Goal: Task Accomplishment & Management: Manage account settings

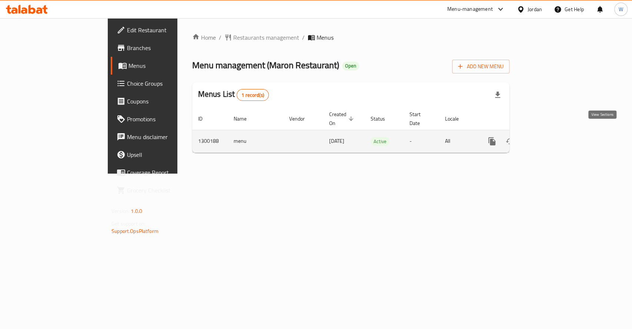
click at [549, 138] on icon "enhanced table" at bounding box center [545, 141] width 7 height 7
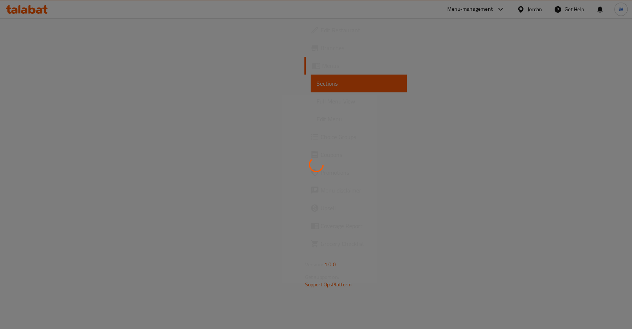
click at [175, 272] on div at bounding box center [316, 164] width 632 height 329
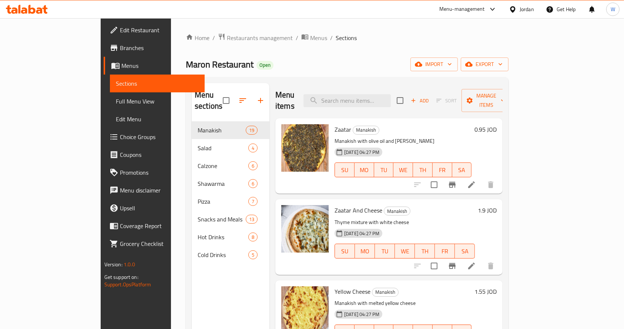
click at [101, 311] on div "Edit Restaurant Branches Menus Sections Full Menu View Edit Menu Choice Groups …" at bounding box center [153, 182] width 104 height 329
click at [227, 40] on span "Restaurants management" at bounding box center [260, 37] width 66 height 9
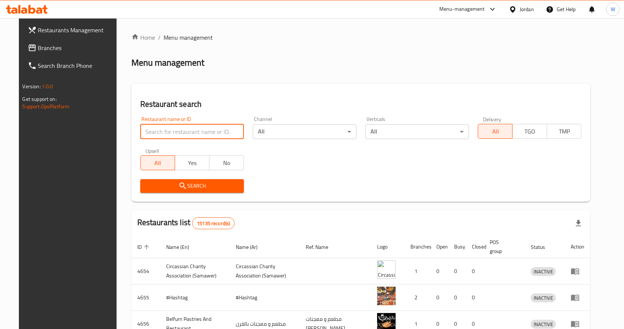
click at [157, 131] on input "search" at bounding box center [192, 131] width 104 height 15
type input "izhiman"
click button "Search" at bounding box center [192, 186] width 104 height 14
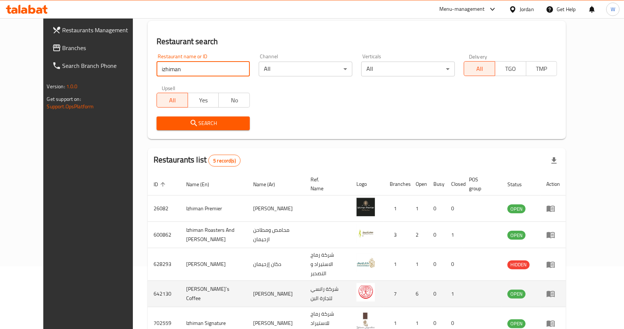
scroll to position [91, 0]
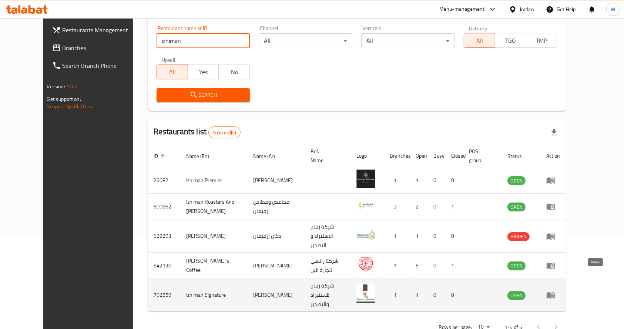
click at [555, 292] on icon "enhanced table" at bounding box center [551, 295] width 8 height 6
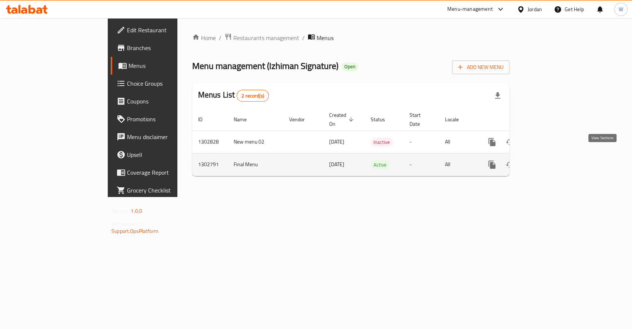
click at [550, 160] on icon "enhanced table" at bounding box center [545, 164] width 9 height 9
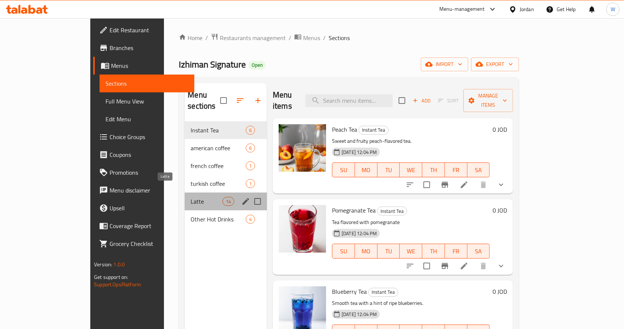
click at [191, 197] on span "Latte" at bounding box center [206, 201] width 31 height 9
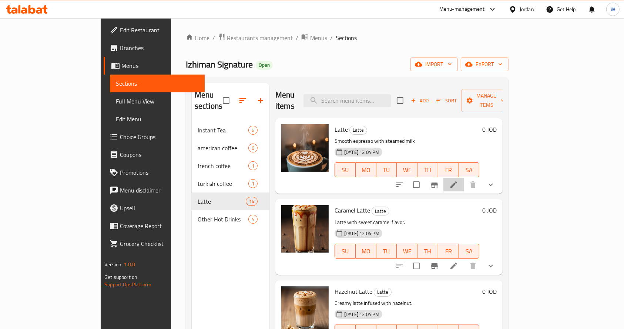
click at [464, 178] on li at bounding box center [454, 184] width 21 height 13
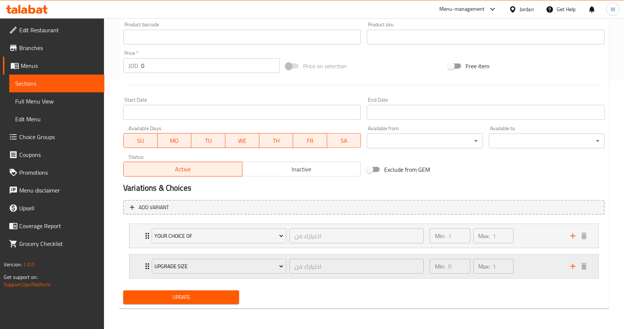
click at [534, 265] on div "Min: 0 ​ Max: 1 ​" at bounding box center [496, 266] width 141 height 24
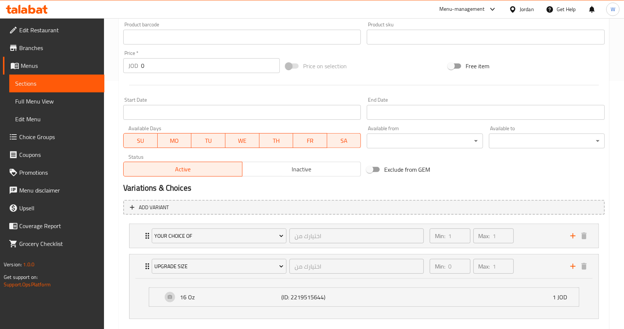
scroll to position [258, 0]
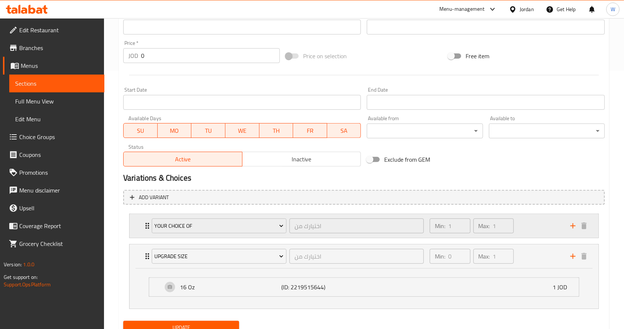
click at [536, 230] on div "Min: 1 ​ Max: 1 ​" at bounding box center [496, 226] width 141 height 24
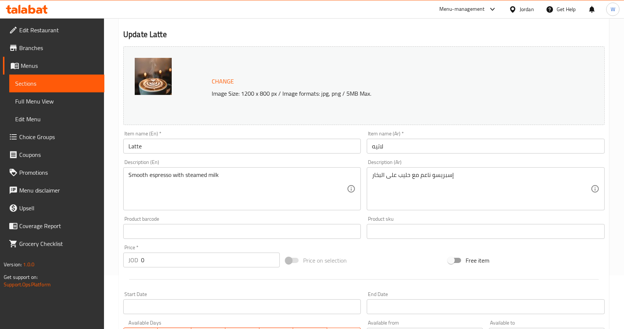
scroll to position [0, 0]
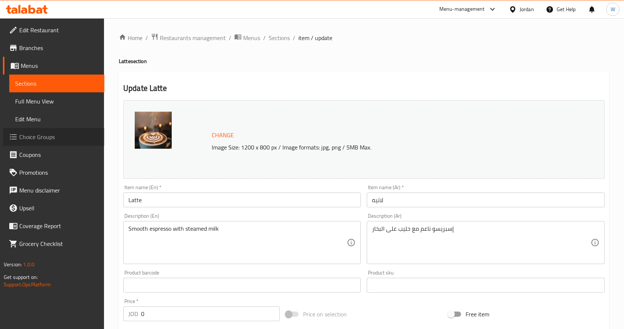
click at [46, 140] on span "Choice Groups" at bounding box center [58, 136] width 79 height 9
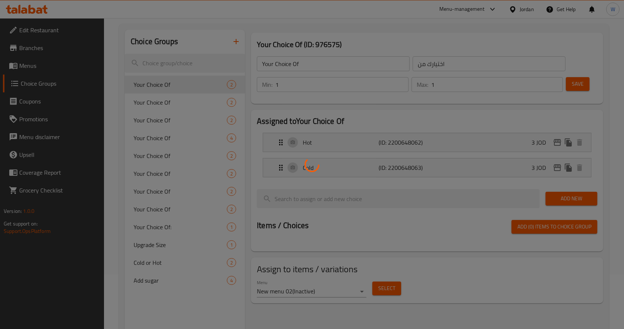
scroll to position [105, 0]
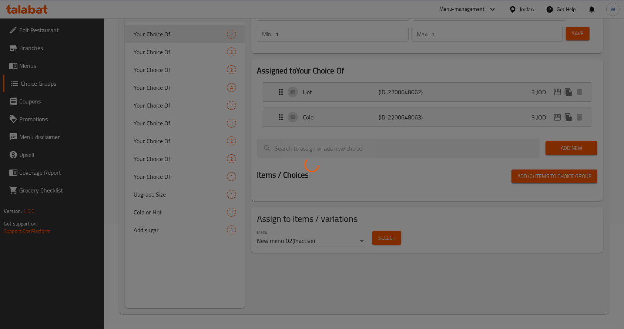
drag, startPoint x: 56, startPoint y: 295, endPoint x: 109, endPoint y: 270, distance: 58.5
click at [56, 295] on div at bounding box center [312, 164] width 624 height 329
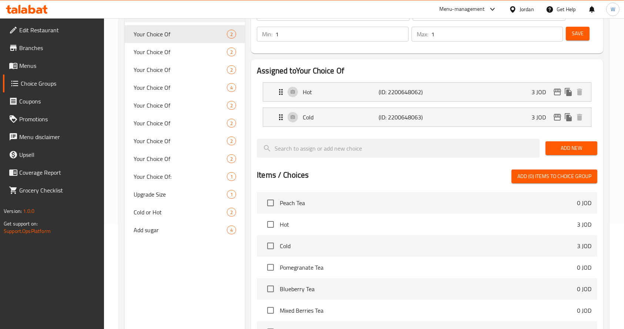
click at [180, 230] on span "Add sugar" at bounding box center [180, 229] width 93 height 9
type input "Add sugar"
type input "أضف السكر"
type input "0"
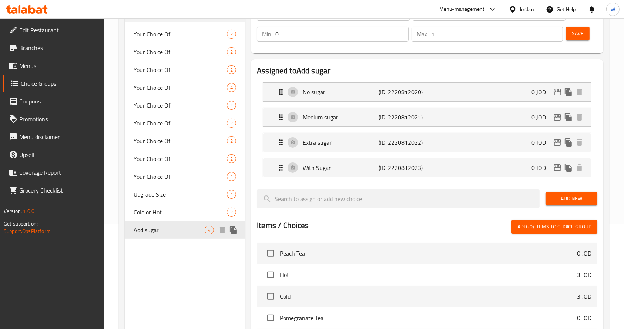
click at [170, 231] on span "Add sugar" at bounding box center [169, 229] width 71 height 9
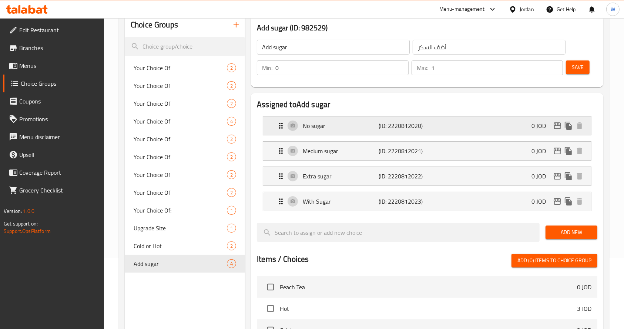
scroll to position [56, 0]
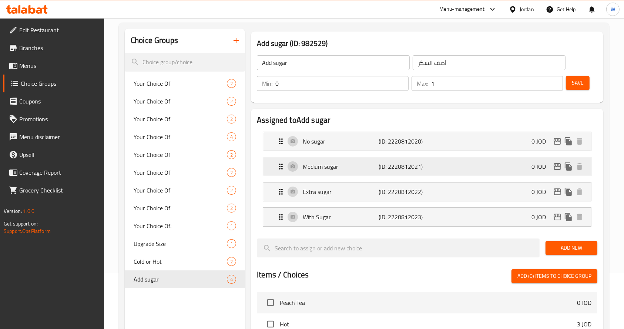
click at [480, 164] on div "Medium sugar (ID: 2220812021) 0 JOD" at bounding box center [430, 166] width 306 height 19
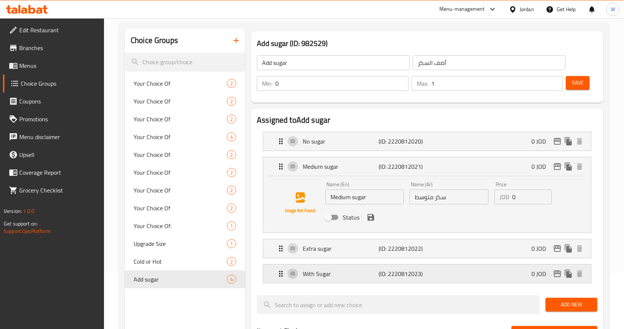
click at [338, 267] on div "With Sugar (ID: 2220812023) 0 JOD" at bounding box center [430, 273] width 306 height 19
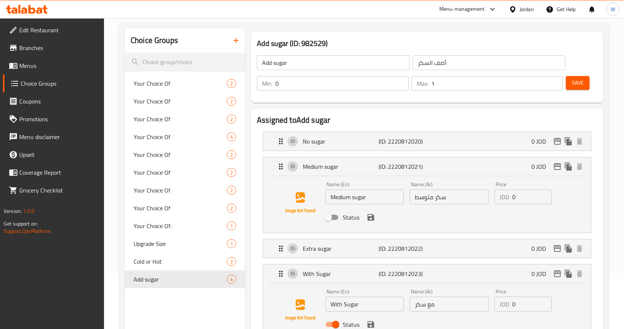
scroll to position [105, 0]
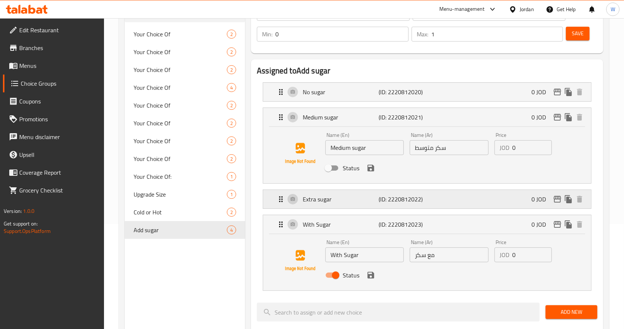
click at [345, 203] on div "Extra sugar (ID: 2220812022) 0 JOD" at bounding box center [430, 199] width 306 height 19
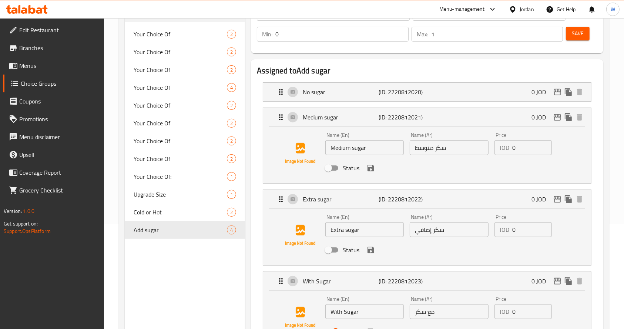
click at [29, 65] on span "Menus" at bounding box center [58, 65] width 79 height 9
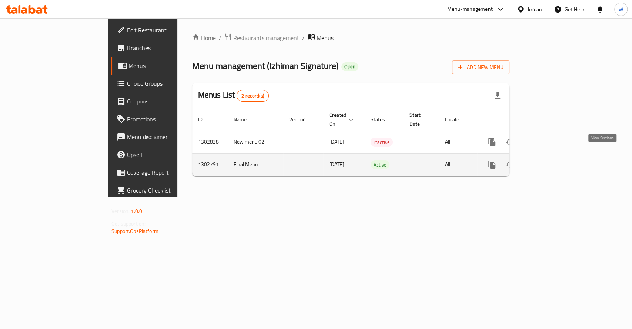
click at [550, 160] on icon "enhanced table" at bounding box center [545, 164] width 9 height 9
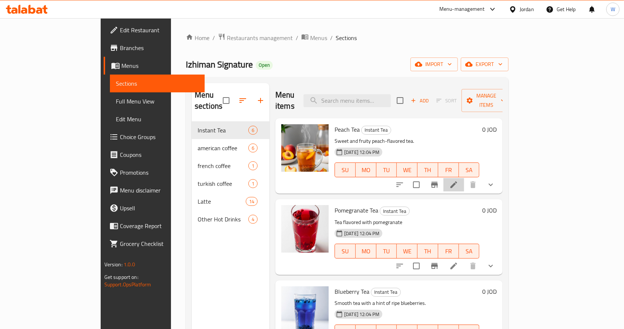
click at [464, 178] on li at bounding box center [454, 184] width 21 height 13
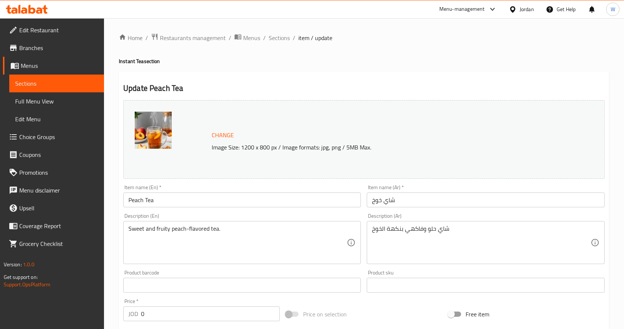
scroll to position [217, 0]
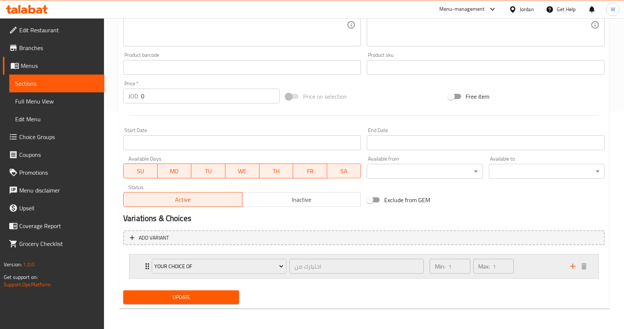
click at [555, 266] on div "Min: 1 ​ Max: 1 ​" at bounding box center [496, 266] width 141 height 24
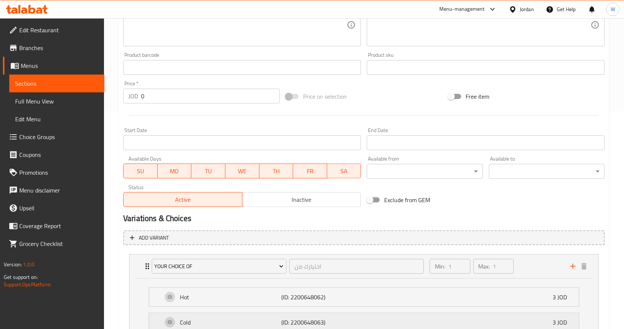
scroll to position [283, 0]
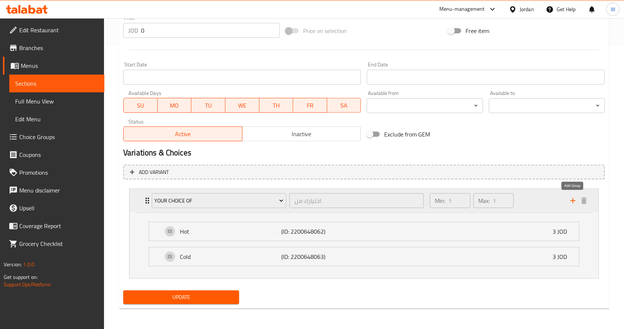
click at [575, 198] on icon "add" at bounding box center [573, 200] width 9 height 9
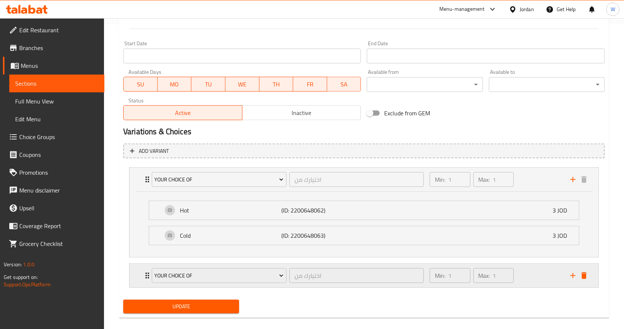
scroll to position [313, 0]
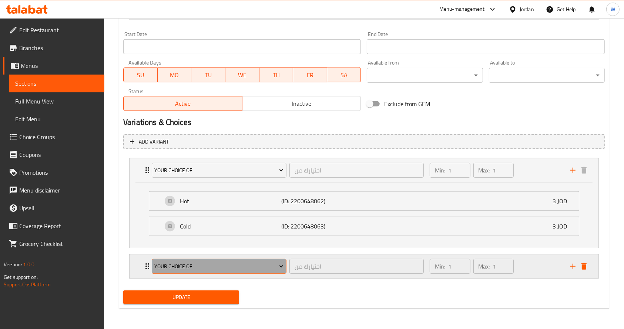
click at [245, 260] on button "Your Choice Of" at bounding box center [219, 266] width 135 height 15
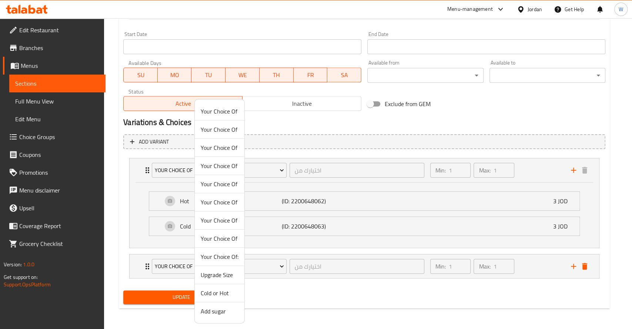
click at [220, 310] on span "Add sugar" at bounding box center [220, 310] width 38 height 9
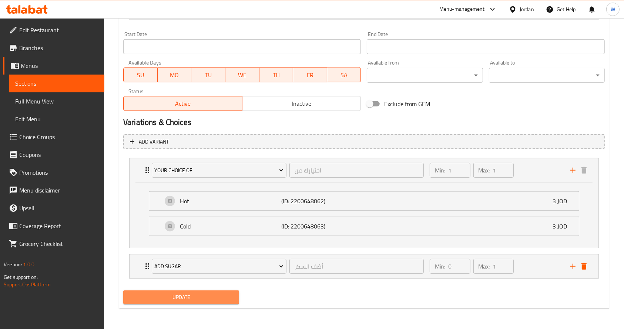
click at [210, 299] on span "Update" at bounding box center [181, 296] width 104 height 9
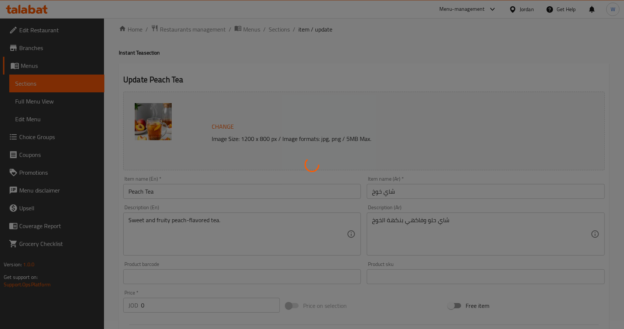
scroll to position [0, 0]
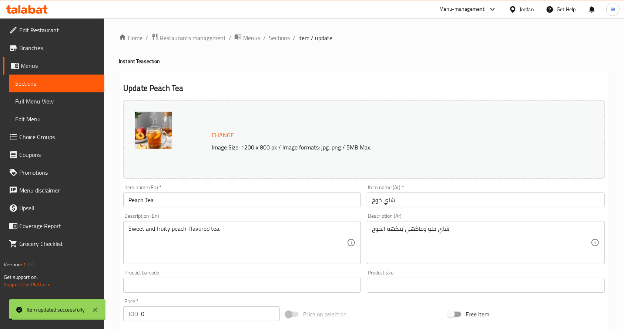
click at [277, 40] on span "Sections" at bounding box center [279, 37] width 21 height 9
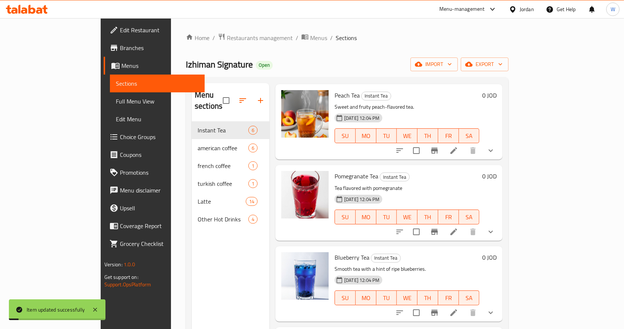
scroll to position [49, 0]
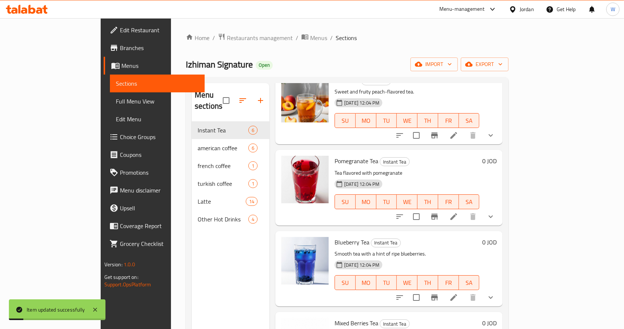
click at [464, 210] on li at bounding box center [454, 216] width 21 height 13
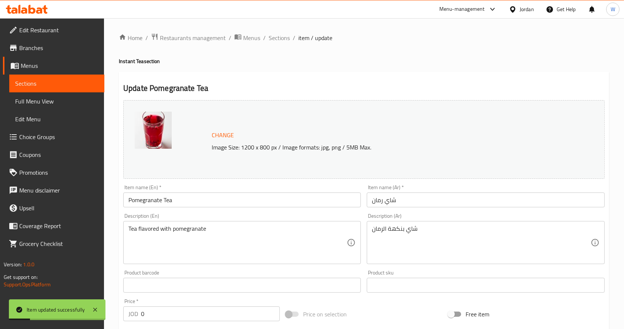
scroll to position [217, 0]
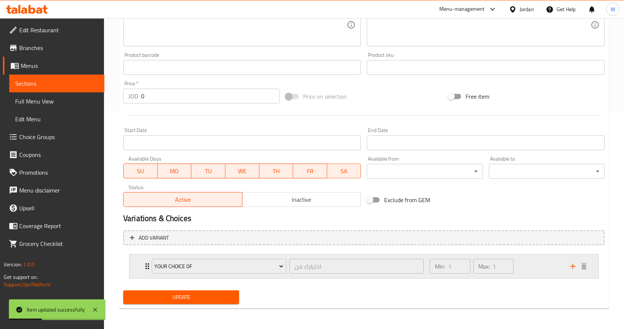
click at [574, 265] on icon "add" at bounding box center [573, 265] width 5 height 5
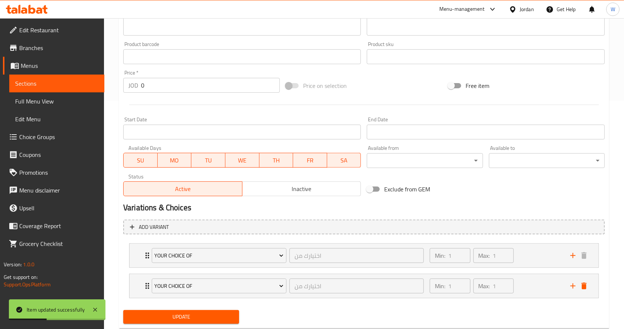
scroll to position [248, 0]
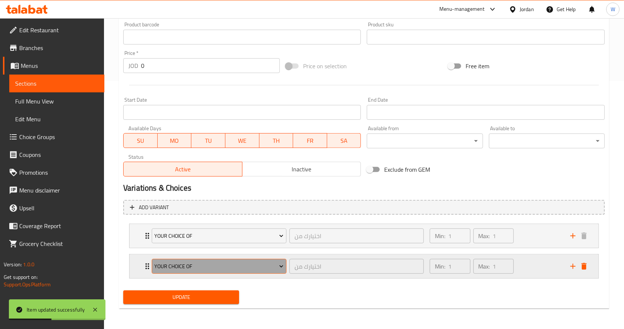
click at [215, 273] on button "Your Choice Of" at bounding box center [219, 266] width 135 height 15
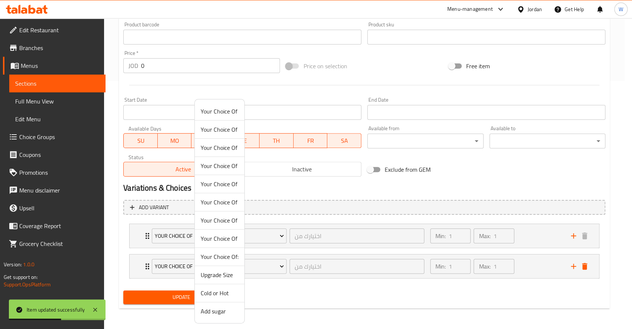
click at [217, 311] on span "Add sugar" at bounding box center [220, 310] width 38 height 9
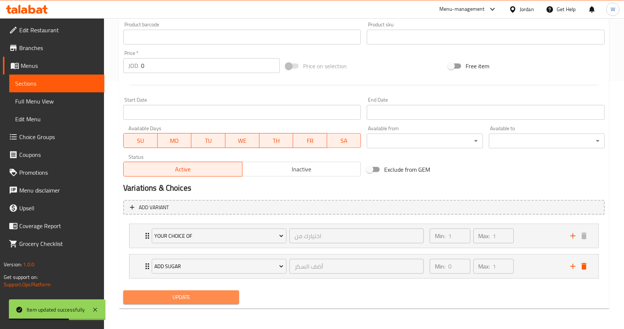
click at [185, 296] on span "Update" at bounding box center [181, 296] width 104 height 9
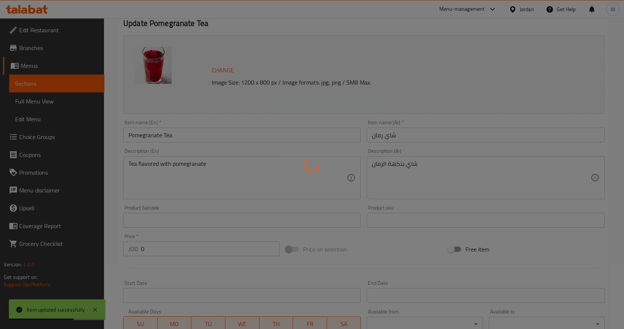
scroll to position [0, 0]
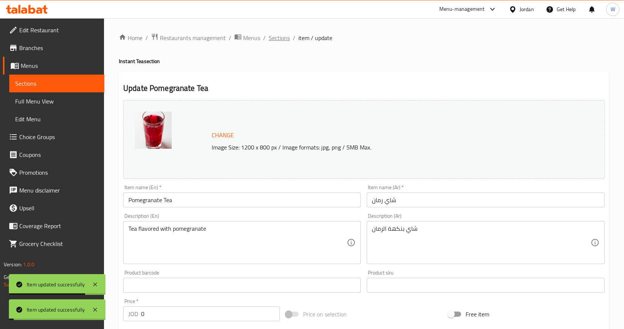
click at [281, 39] on span "Sections" at bounding box center [279, 37] width 21 height 9
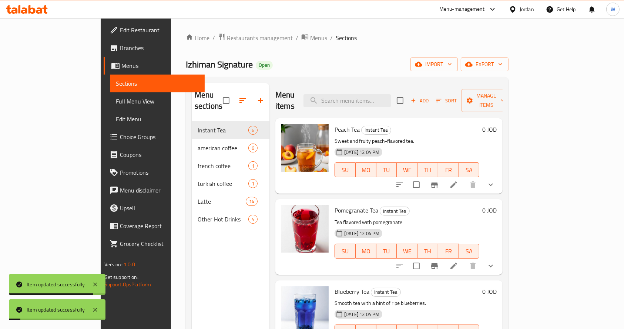
scroll to position [148, 0]
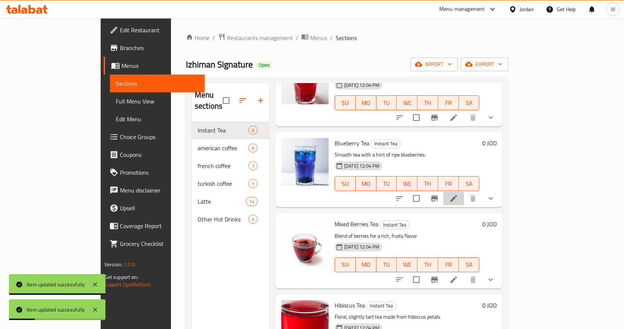
click at [464, 191] on li at bounding box center [454, 197] width 21 height 13
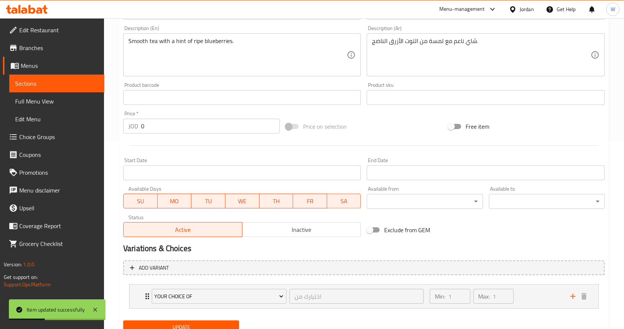
scroll to position [217, 0]
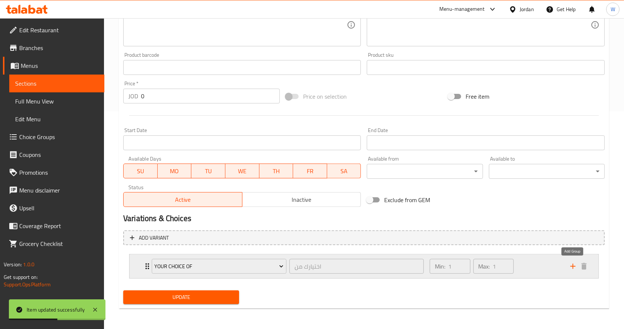
click at [576, 264] on icon "add" at bounding box center [573, 265] width 9 height 9
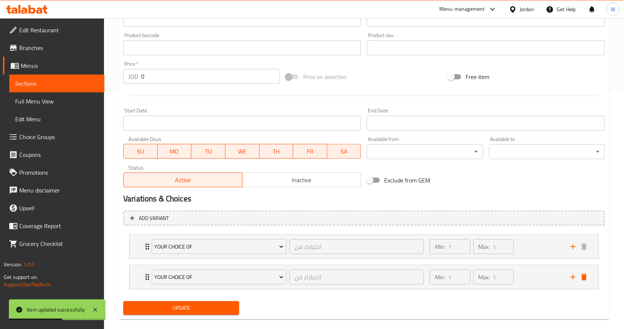
scroll to position [248, 0]
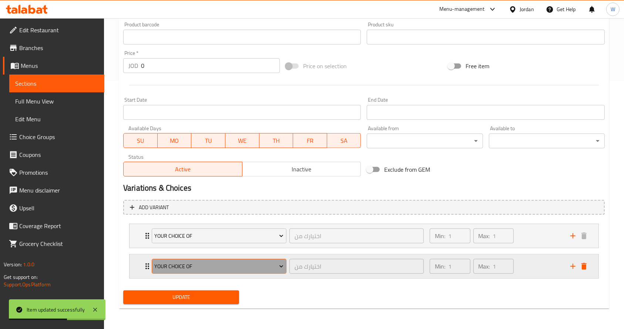
click at [184, 263] on span "Your Choice Of" at bounding box center [218, 265] width 129 height 9
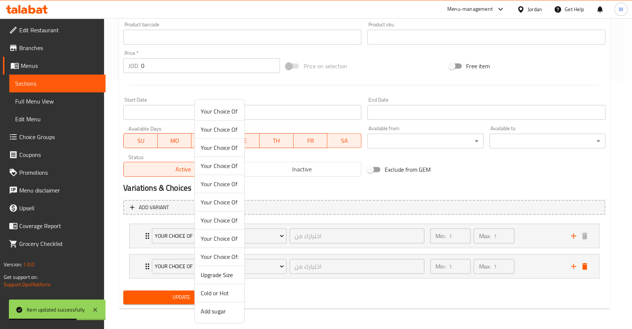
click at [213, 314] on span "Add sugar" at bounding box center [220, 310] width 38 height 9
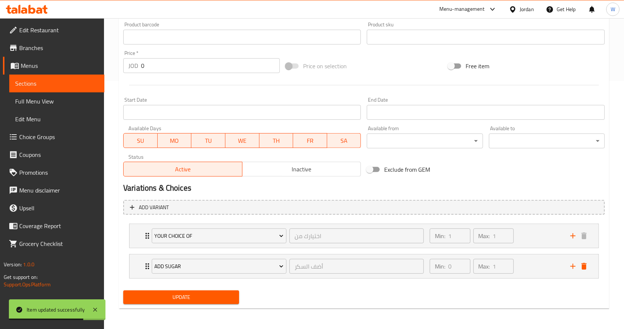
click at [188, 295] on span "Update" at bounding box center [181, 296] width 104 height 9
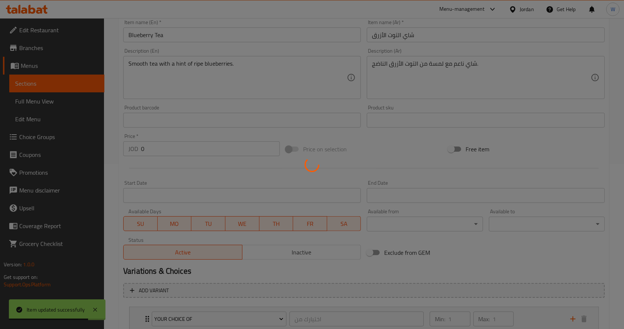
scroll to position [0, 0]
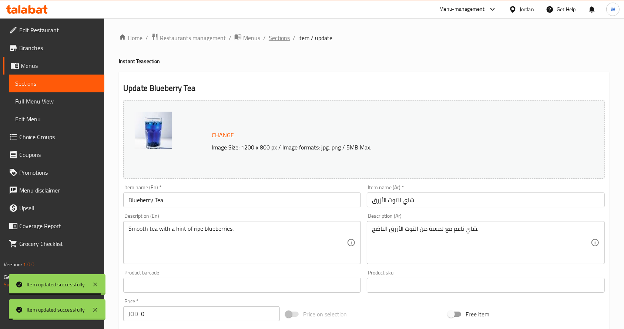
click at [281, 39] on span "Sections" at bounding box center [279, 37] width 21 height 9
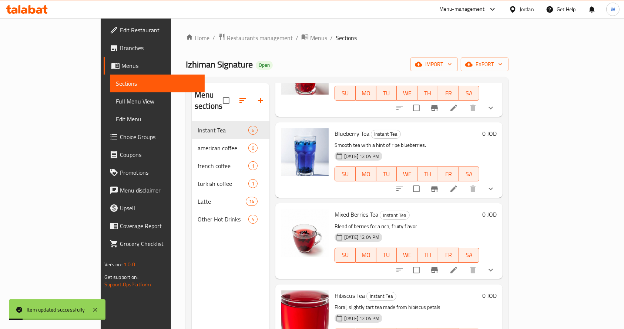
scroll to position [175, 0]
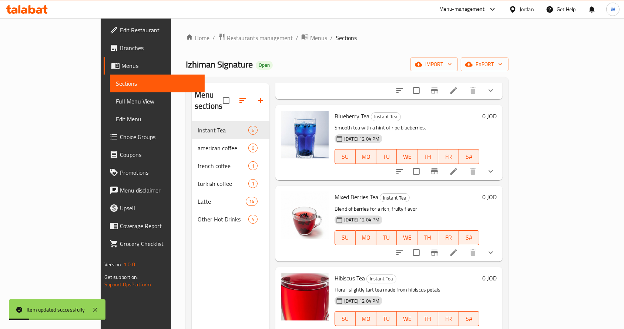
click at [457, 249] on icon at bounding box center [454, 252] width 7 height 7
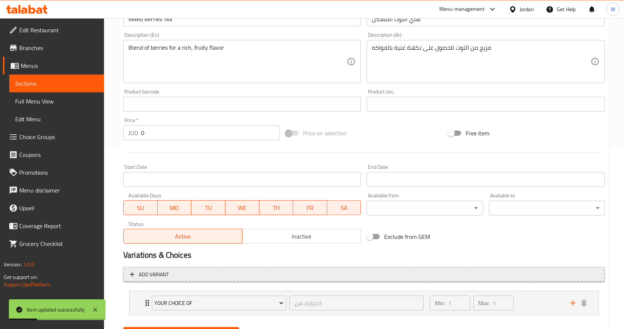
scroll to position [217, 0]
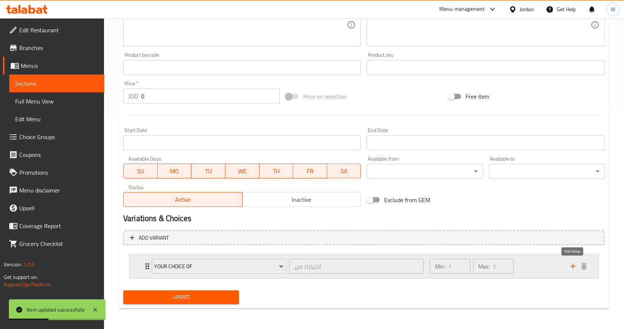
click at [571, 267] on icon "add" at bounding box center [573, 265] width 9 height 9
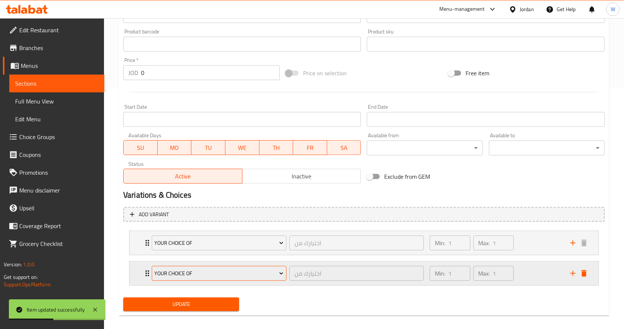
scroll to position [248, 0]
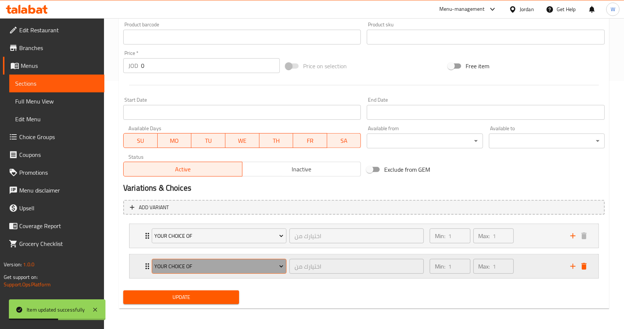
click at [173, 263] on span "Your Choice Of" at bounding box center [218, 265] width 129 height 9
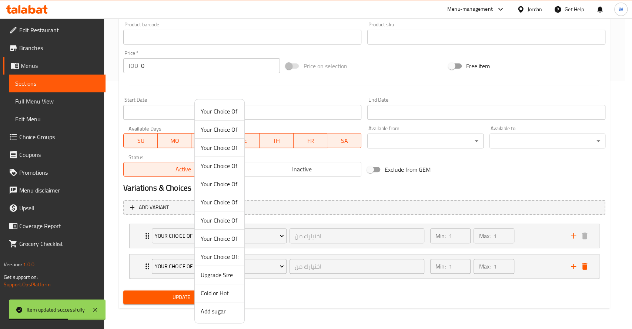
click at [209, 309] on span "Add sugar" at bounding box center [220, 310] width 38 height 9
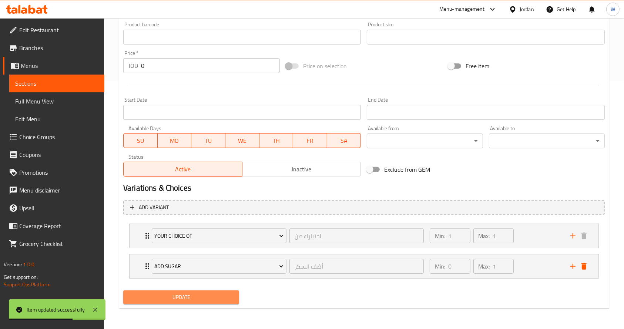
click at [177, 294] on span "Update" at bounding box center [181, 296] width 104 height 9
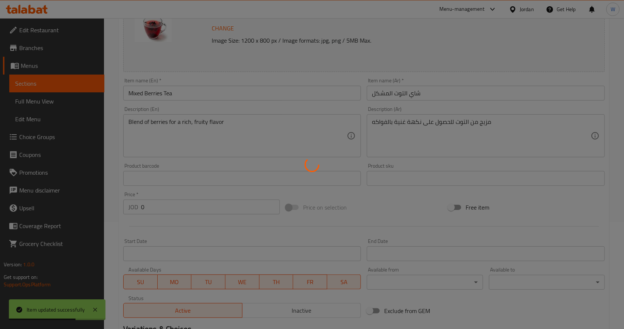
scroll to position [0, 0]
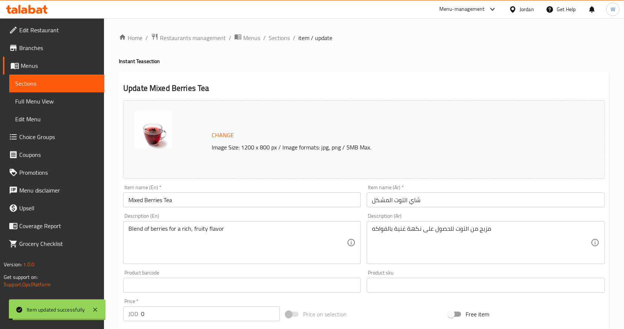
click at [279, 37] on span "Sections" at bounding box center [279, 37] width 21 height 9
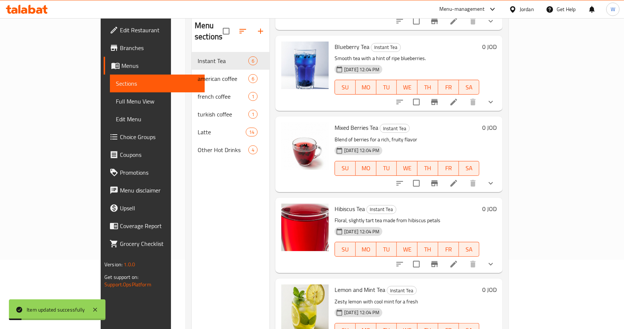
scroll to position [104, 0]
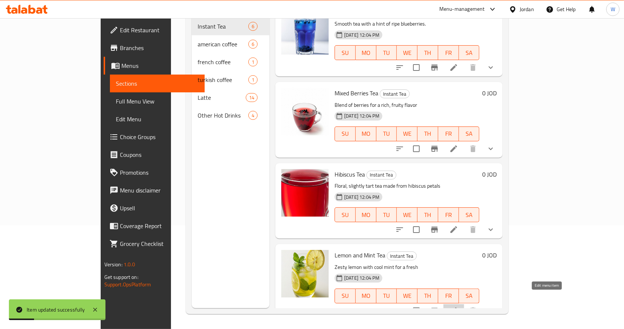
click at [459, 306] on icon at bounding box center [454, 310] width 9 height 9
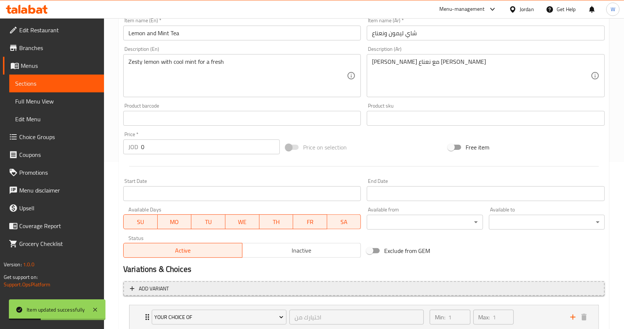
scroll to position [217, 0]
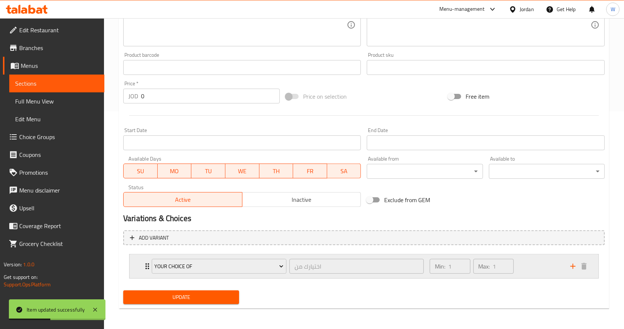
click at [569, 268] on icon "add" at bounding box center [573, 265] width 9 height 9
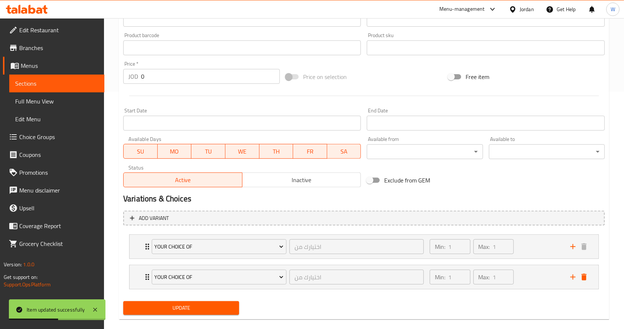
scroll to position [248, 0]
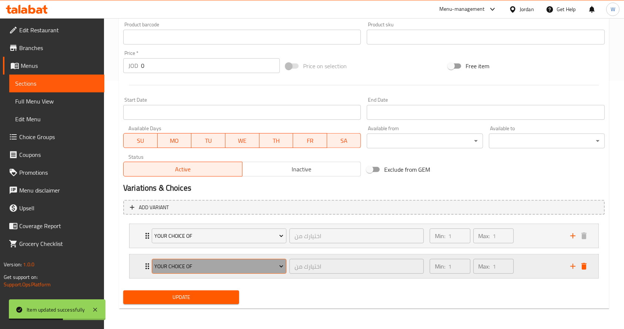
click at [220, 266] on span "Your Choice Of" at bounding box center [218, 265] width 129 height 9
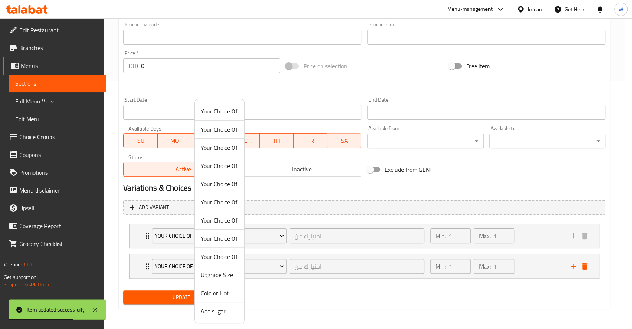
click at [216, 306] on span "Add sugar" at bounding box center [220, 310] width 38 height 9
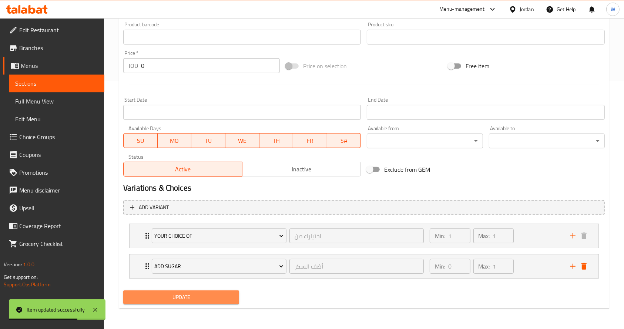
click at [201, 298] on span "Update" at bounding box center [181, 296] width 104 height 9
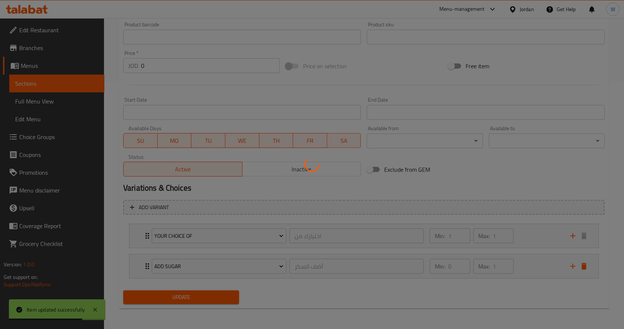
scroll to position [0, 0]
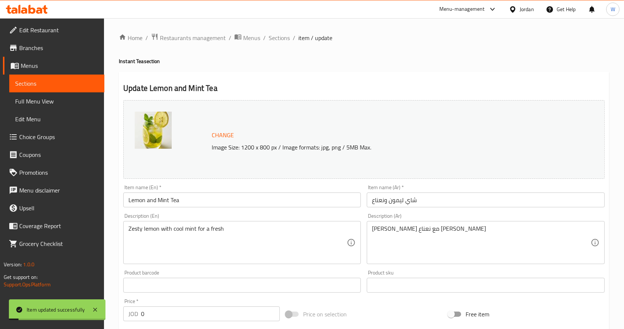
click at [283, 38] on span "Sections" at bounding box center [279, 37] width 21 height 9
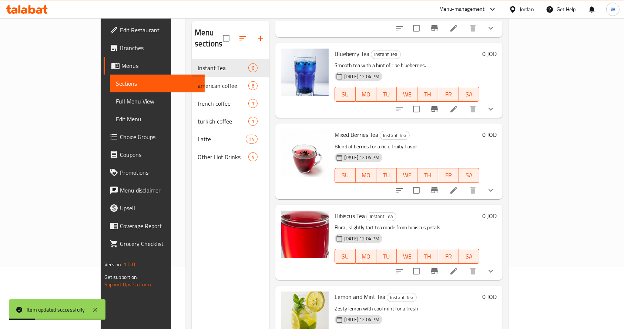
scroll to position [104, 0]
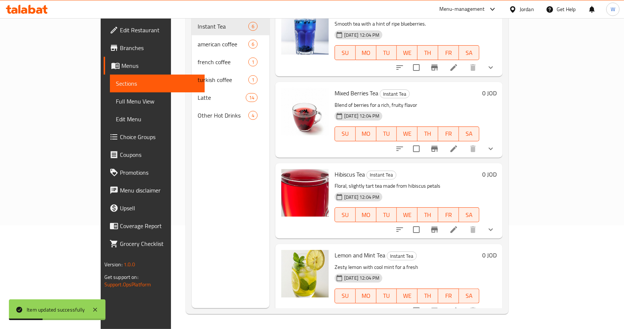
click at [464, 304] on li at bounding box center [454, 310] width 21 height 13
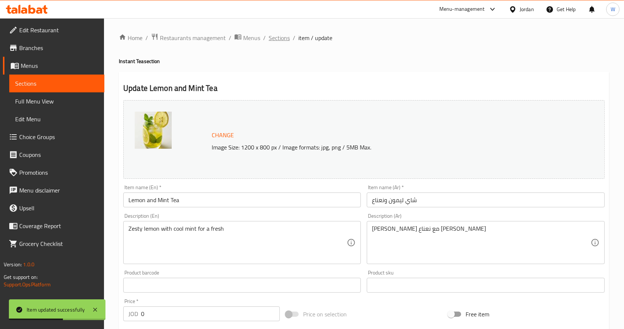
click at [279, 39] on span "Sections" at bounding box center [279, 37] width 21 height 9
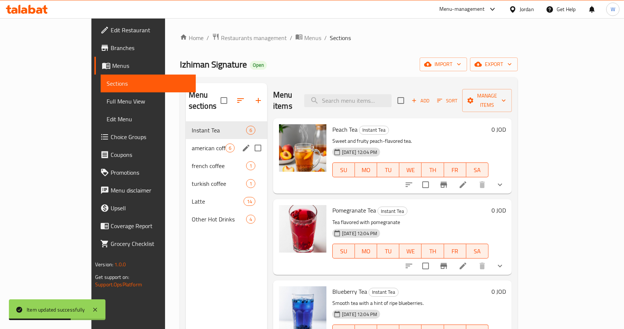
click at [192, 143] on span "american coffee" at bounding box center [209, 147] width 34 height 9
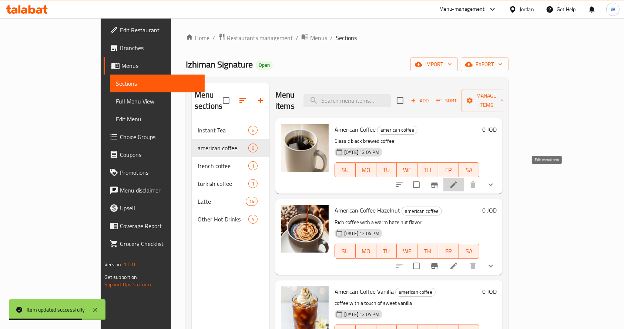
click at [459, 180] on icon at bounding box center [454, 184] width 9 height 9
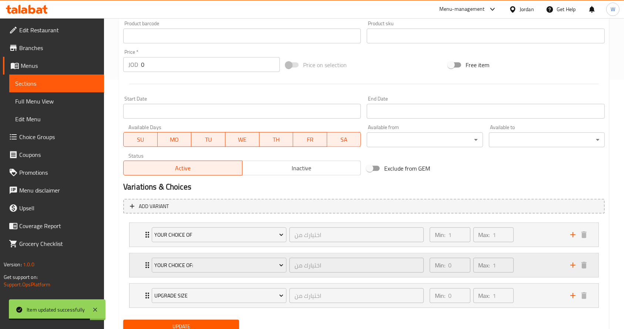
scroll to position [278, 0]
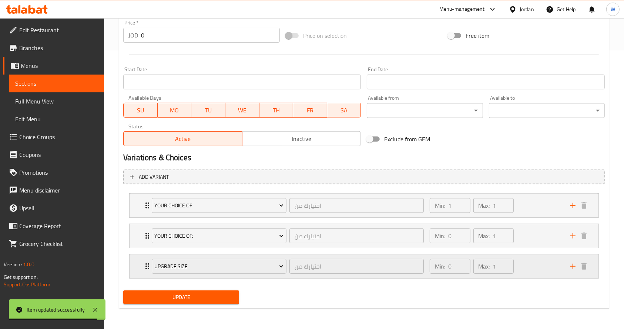
click at [535, 271] on div "Min: 0 ​ Max: 1 ​" at bounding box center [496, 266] width 141 height 24
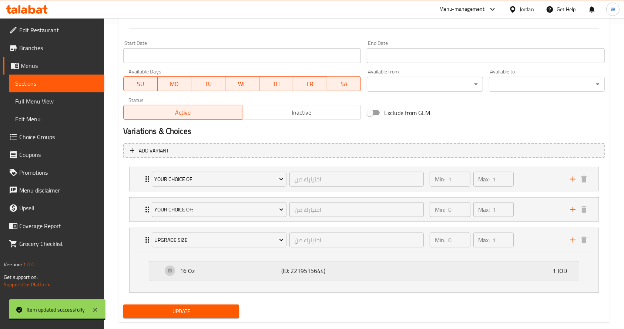
scroll to position [319, 0]
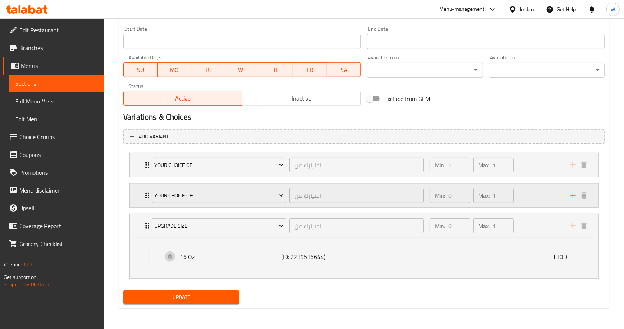
click at [545, 198] on div "Min: 0 ​ Max: 1 ​" at bounding box center [496, 195] width 141 height 24
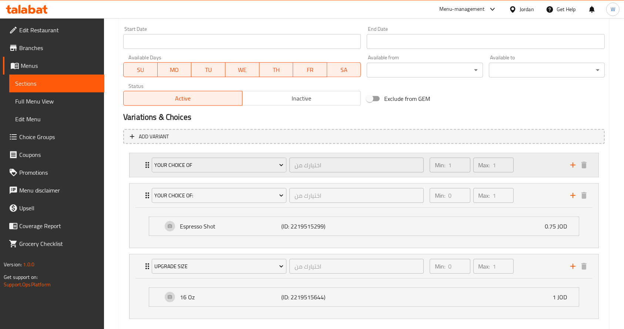
click at [537, 172] on div "Min: 1 ​ Max: 1 ​" at bounding box center [496, 165] width 141 height 24
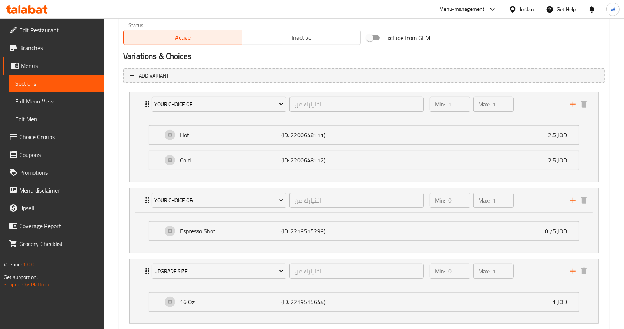
scroll to position [424, 0]
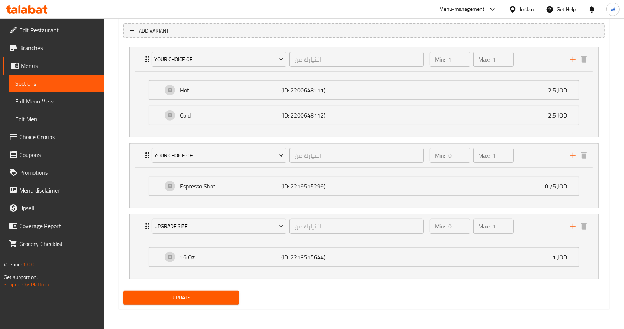
click at [21, 298] on div "Edit Restaurant Branches Menus Sections Full Menu View Edit Menu Choice Groups …" at bounding box center [52, 182] width 104 height 329
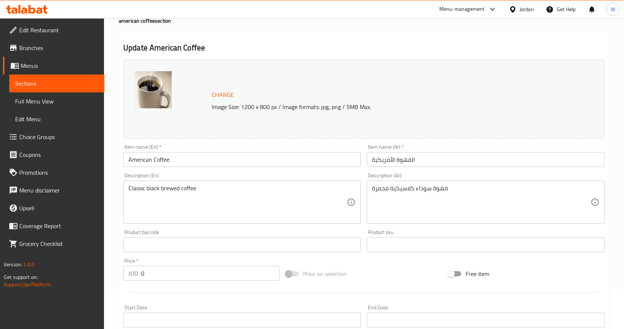
scroll to position [0, 0]
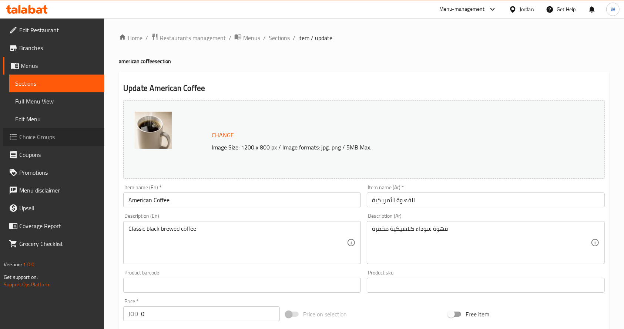
click at [48, 137] on span "Choice Groups" at bounding box center [58, 136] width 79 height 9
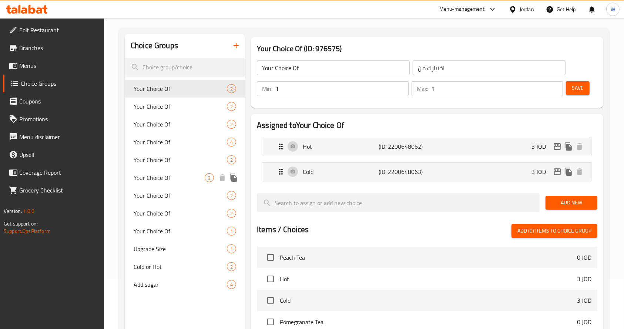
scroll to position [243, 0]
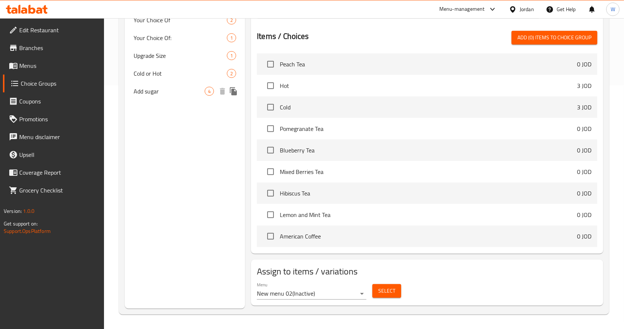
click at [177, 91] on span "Add sugar" at bounding box center [169, 91] width 71 height 9
type input "Add sugar"
type input "أضف السكر"
type input "0"
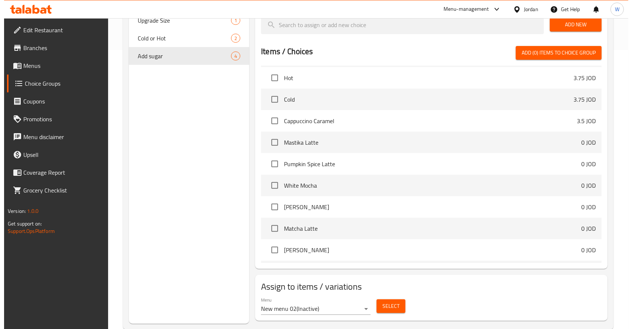
scroll to position [294, 0]
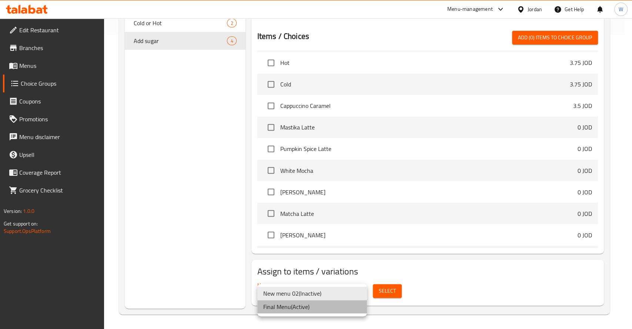
click at [321, 305] on li "Final Menu ( Active )" at bounding box center [312, 306] width 110 height 13
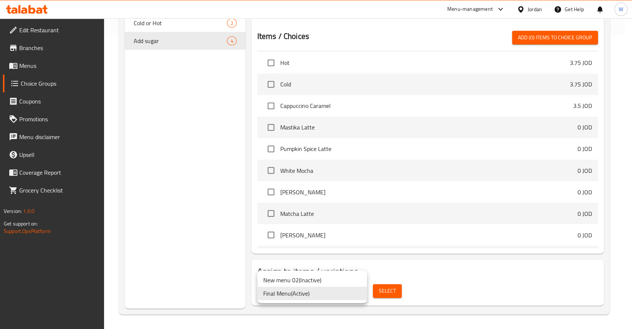
click at [387, 289] on div at bounding box center [316, 164] width 632 height 329
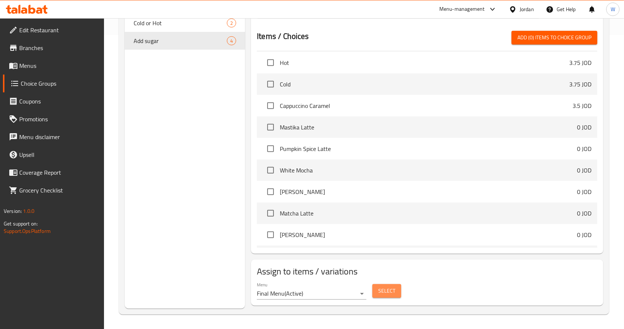
click at [388, 289] on span "Select" at bounding box center [387, 290] width 17 height 9
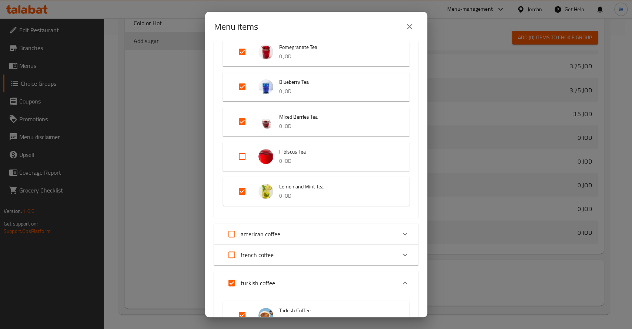
scroll to position [99, 0]
click at [244, 156] on input "Expand" at bounding box center [242, 156] width 18 height 18
checkbox input "true"
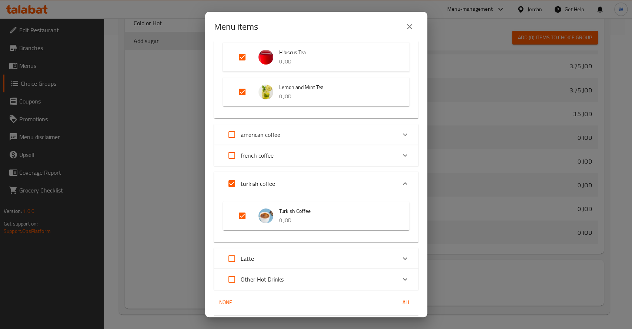
scroll to position [197, 0]
click at [231, 133] on input "Expand" at bounding box center [232, 134] width 18 height 18
checkbox input "true"
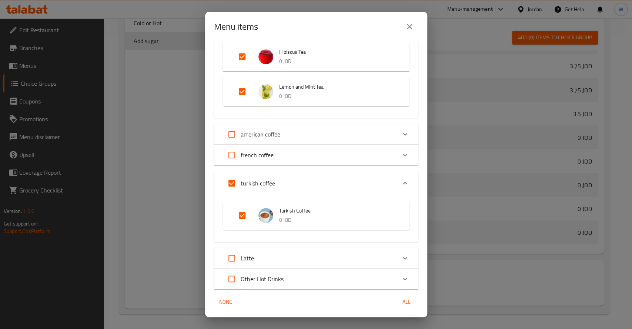
checkbox input "true"
click at [230, 155] on input "Expand" at bounding box center [232, 155] width 18 height 18
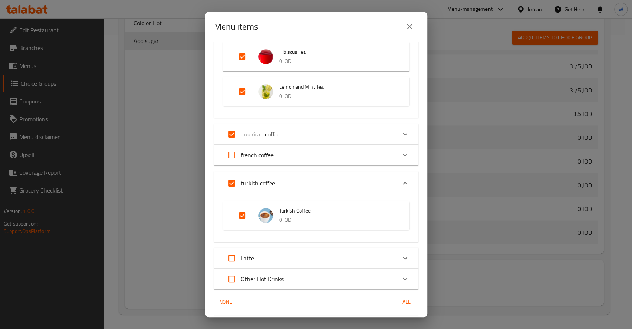
checkbox input "true"
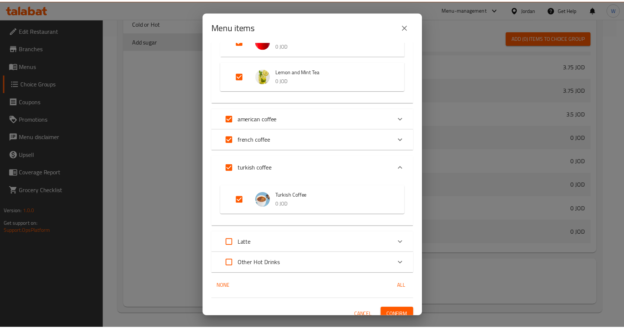
scroll to position [221, 0]
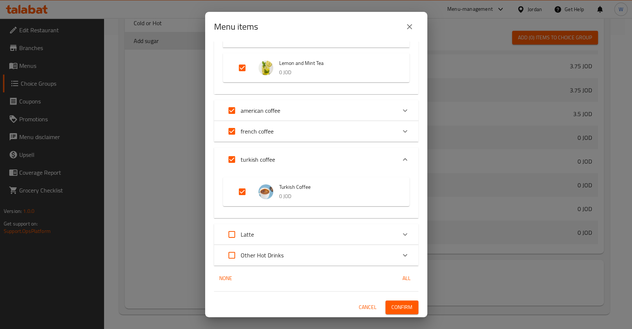
click at [232, 235] on input "Expand" at bounding box center [232, 234] width 18 height 18
checkbox input "true"
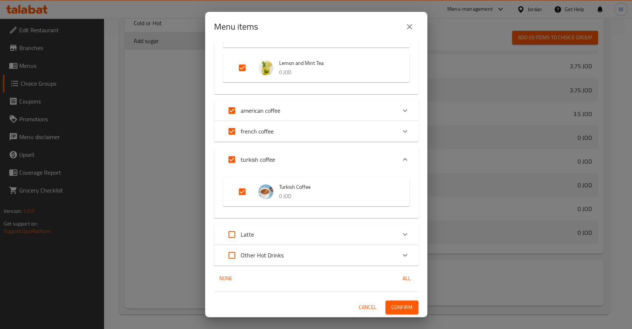
checkbox input "true"
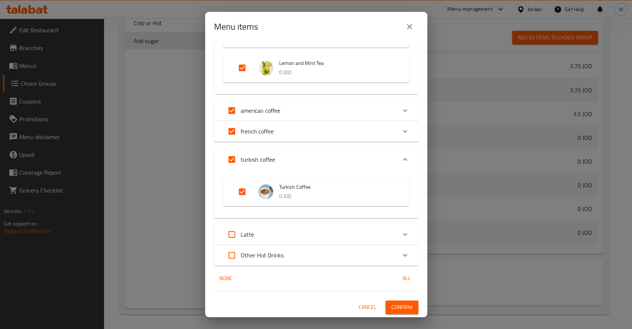
checkbox input "true"
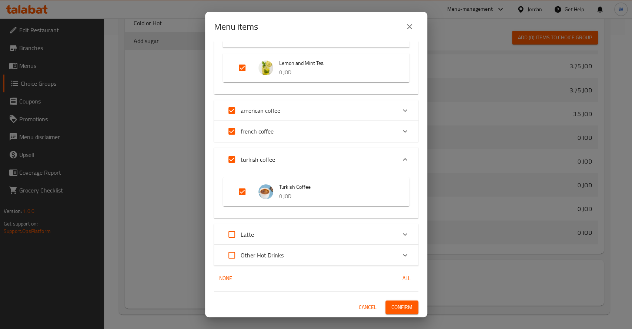
checkbox input "true"
click at [231, 256] on input "Expand" at bounding box center [232, 255] width 18 height 18
checkbox input "true"
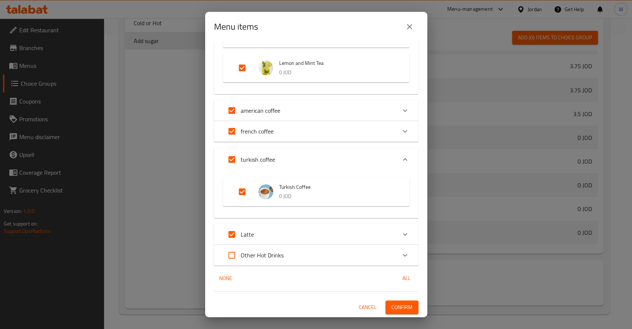
checkbox input "true"
click at [391, 304] on span "Confirm" at bounding box center [401, 306] width 21 height 9
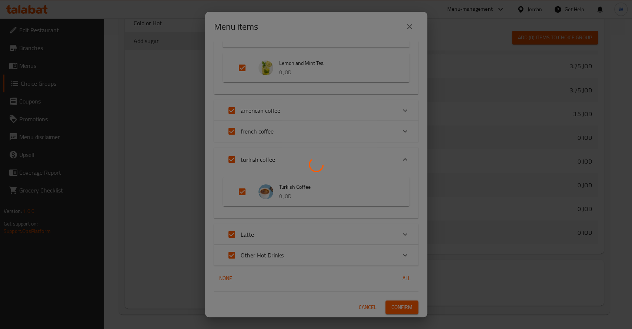
click at [47, 245] on div at bounding box center [316, 164] width 632 height 329
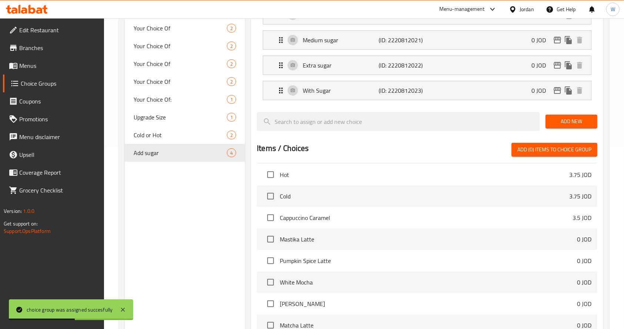
scroll to position [96, 0]
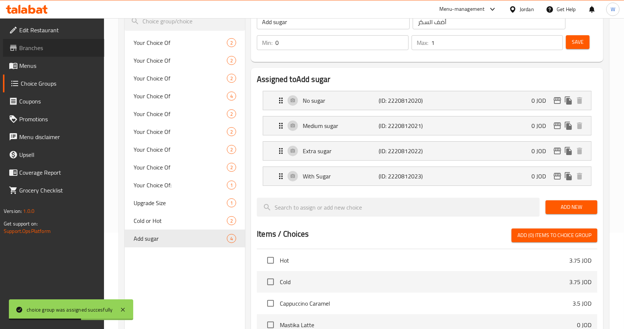
click at [44, 40] on link "Branches" at bounding box center [53, 48] width 101 height 18
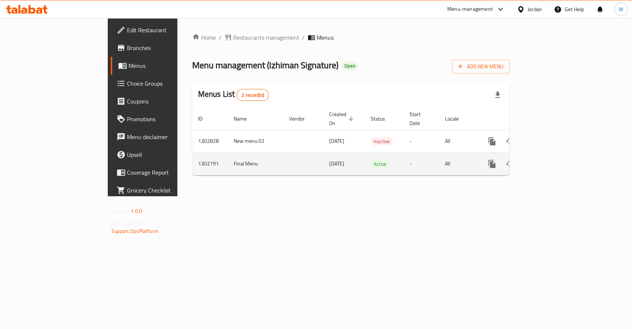
click at [550, 159] on icon "enhanced table" at bounding box center [545, 163] width 9 height 9
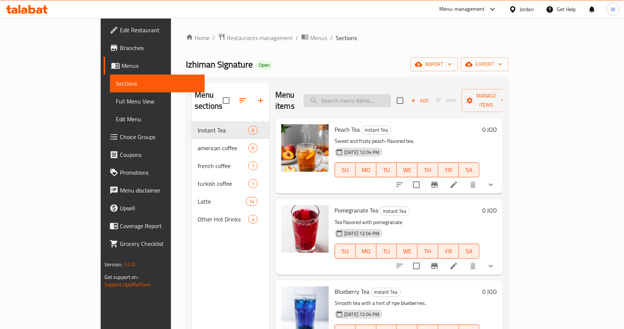
click at [384, 99] on input "search" at bounding box center [347, 100] width 87 height 13
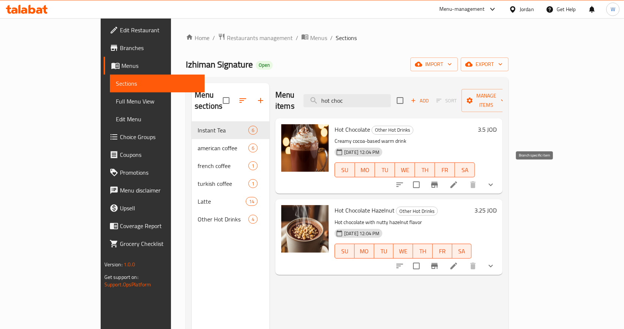
type input "hot choc"
click at [439, 180] on icon "Branch-specific-item" at bounding box center [434, 184] width 9 height 9
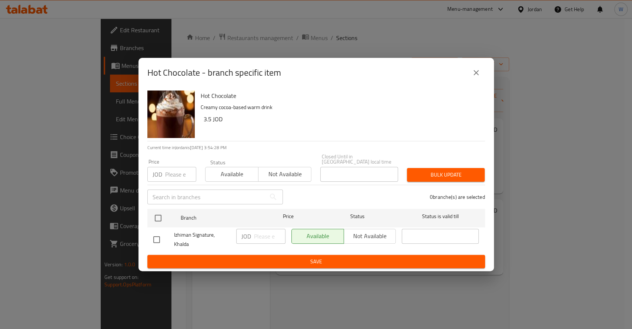
click at [477, 77] on icon "close" at bounding box center [476, 72] width 9 height 9
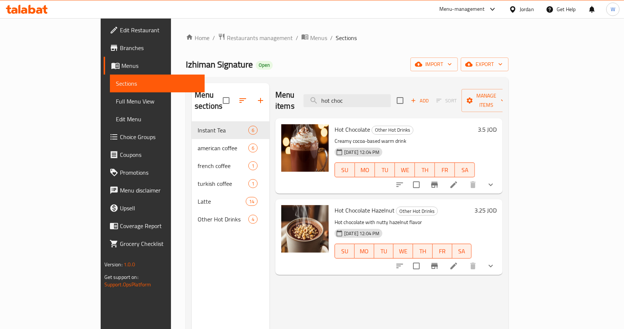
click at [457, 262] on icon at bounding box center [454, 265] width 7 height 7
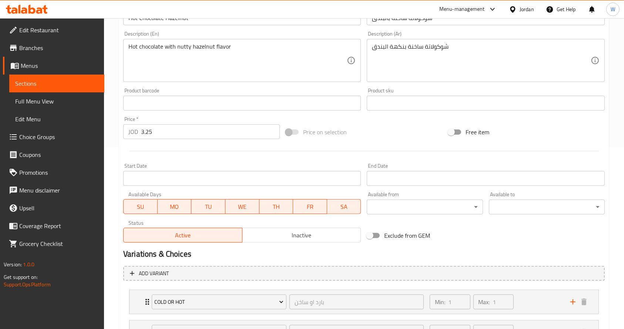
scroll to position [248, 0]
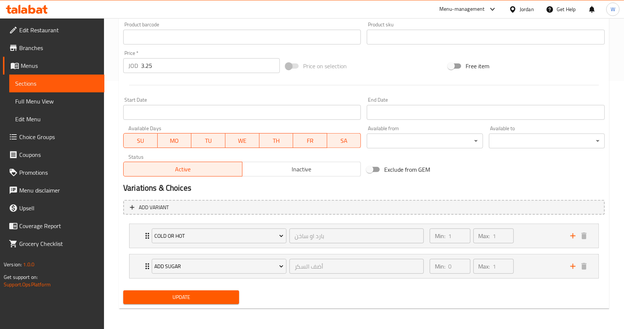
click at [185, 54] on div "Price   * JOD 3.25 Price *" at bounding box center [201, 61] width 157 height 23
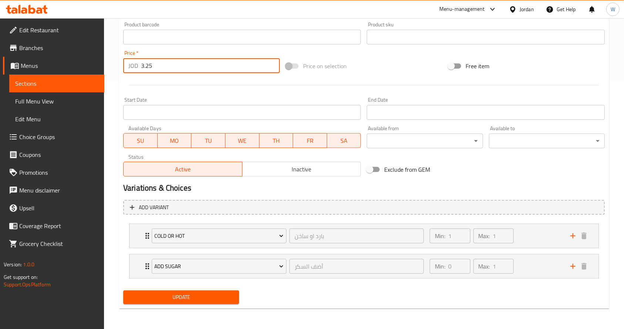
click at [184, 66] on input "3.25" at bounding box center [210, 65] width 139 height 15
type input "3.5"
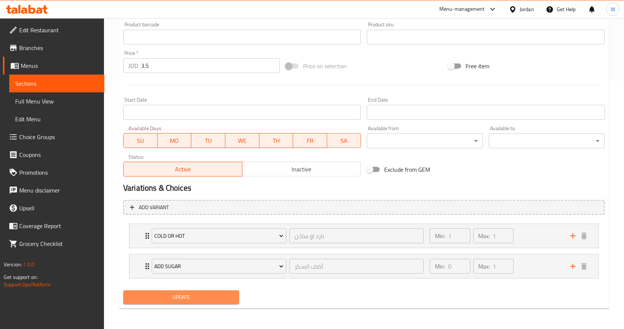
click at [227, 295] on span "Update" at bounding box center [181, 296] width 104 height 9
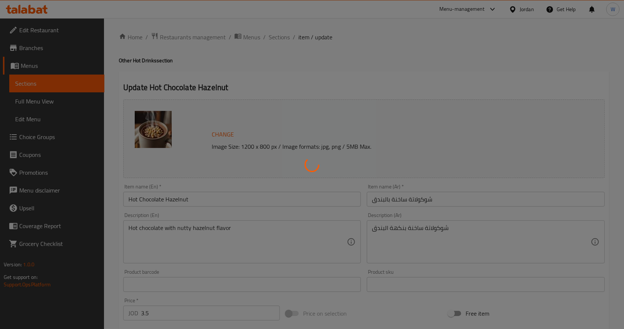
scroll to position [0, 0]
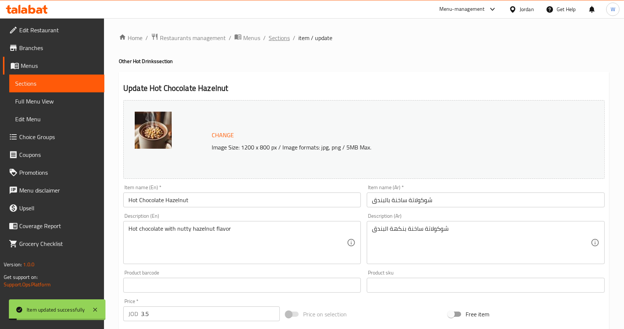
click at [277, 35] on span "Sections" at bounding box center [279, 37] width 21 height 9
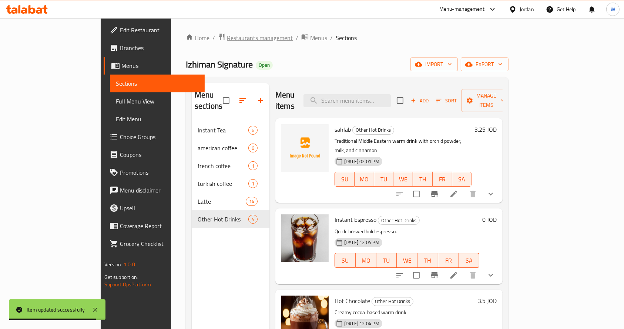
click at [227, 36] on span "Restaurants management" at bounding box center [260, 37] width 66 height 9
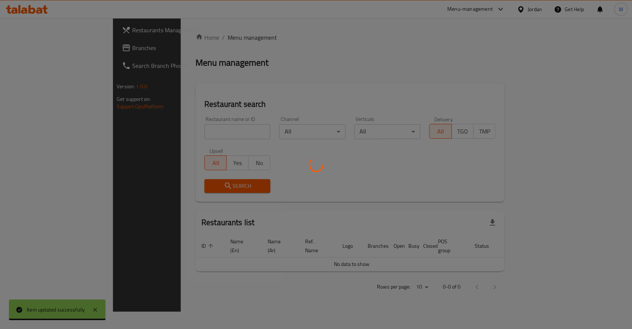
click at [190, 129] on div at bounding box center [316, 164] width 632 height 329
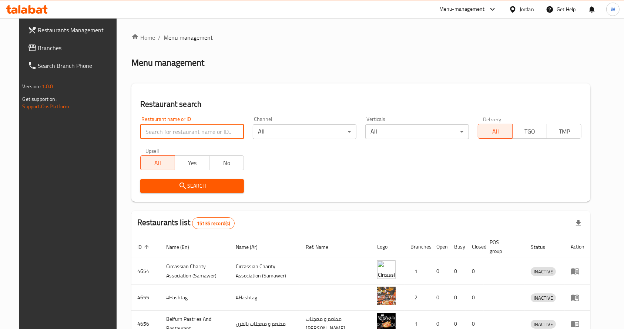
click at [191, 130] on input "search" at bounding box center [192, 131] width 104 height 15
click button "Search" at bounding box center [192, 186] width 104 height 14
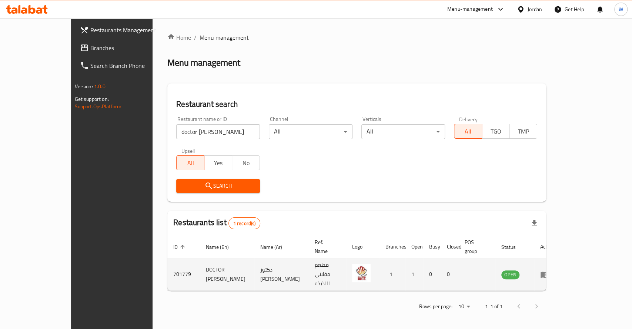
click at [200, 264] on td "DOCTOR RICE" at bounding box center [227, 274] width 54 height 33
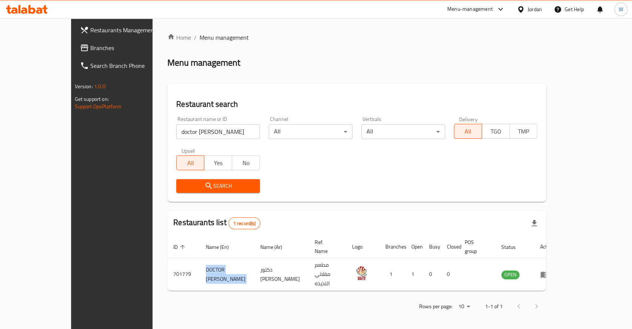
copy td "DOCTOR RICE"
click at [341, 179] on div "Search" at bounding box center [357, 185] width 370 height 23
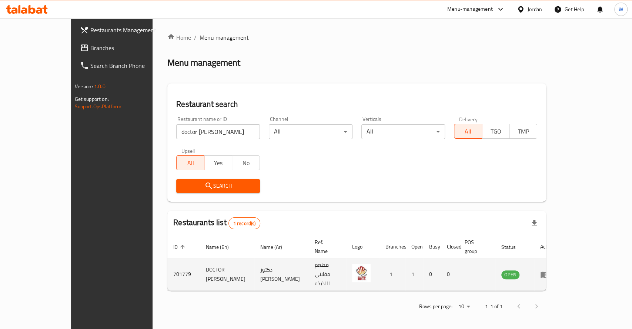
click at [167, 263] on td "701779" at bounding box center [183, 274] width 33 height 33
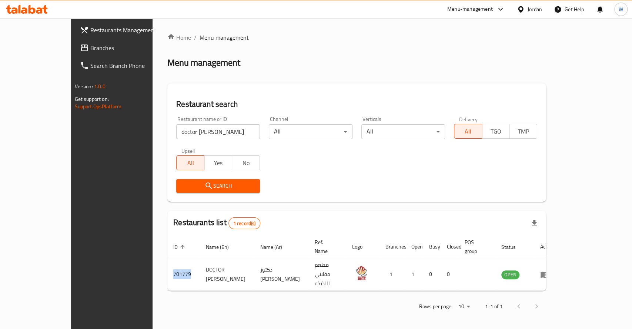
copy td "701779"
click at [332, 175] on div "Search" at bounding box center [357, 185] width 370 height 23
click at [183, 134] on input "doctor rice" at bounding box center [218, 131] width 84 height 15
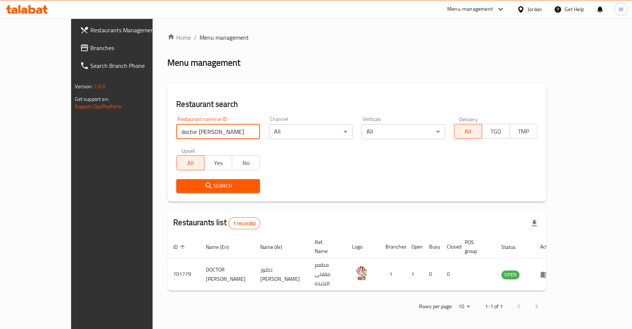
paste input "بايت"
click button "Search" at bounding box center [218, 186] width 84 height 14
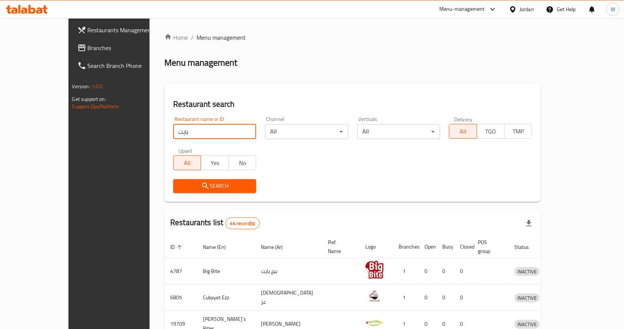
click at [188, 127] on input "بايت" at bounding box center [214, 131] width 83 height 15
type input "ل"
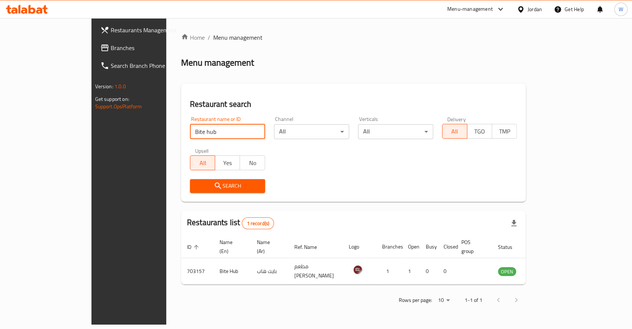
drag, startPoint x: 332, startPoint y: 292, endPoint x: 324, endPoint y: 291, distance: 7.4
click at [331, 292] on div "Rows per page: 10 1-1 of 1" at bounding box center [353, 299] width 345 height 19
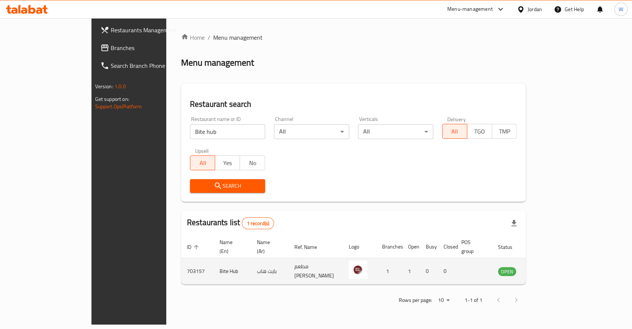
click at [214, 265] on td "Bite Hub" at bounding box center [232, 271] width 37 height 26
copy td "Bite Hub"
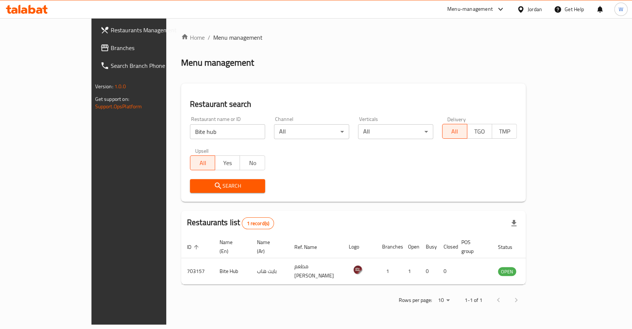
click at [91, 199] on div "Restaurants Management Branches Search Branch Phone Version: 1.0.0 Get support …" at bounding box center [144, 182] width 106 height 329
click at [334, 188] on div "Search" at bounding box center [354, 185] width 336 height 23
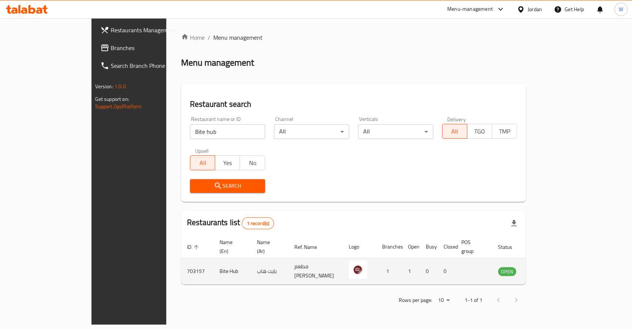
click at [214, 259] on td "Bite Hub" at bounding box center [232, 271] width 37 height 26
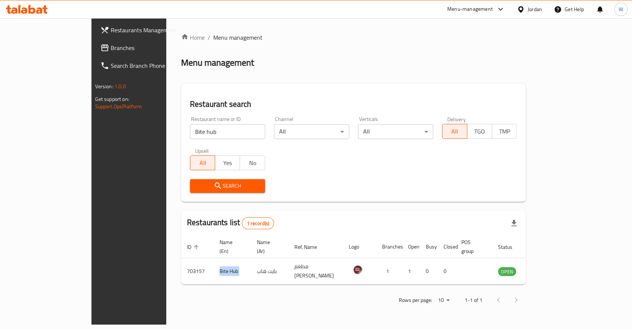
copy td "Bite Hub"
click at [351, 191] on div "Search" at bounding box center [354, 185] width 336 height 23
click at [304, 83] on div "Home / Menu management Menu management Restaurant search Restaurant name or ID …" at bounding box center [353, 171] width 345 height 276
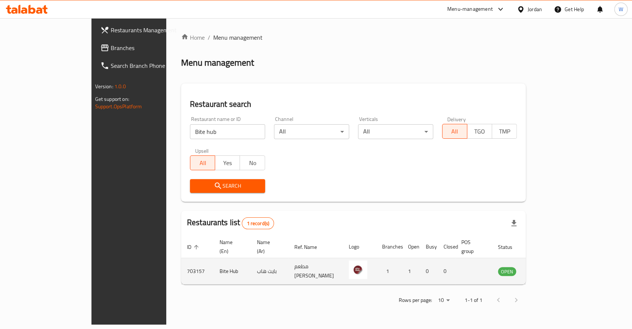
click at [214, 261] on td "Bite Hub" at bounding box center [232, 271] width 37 height 26
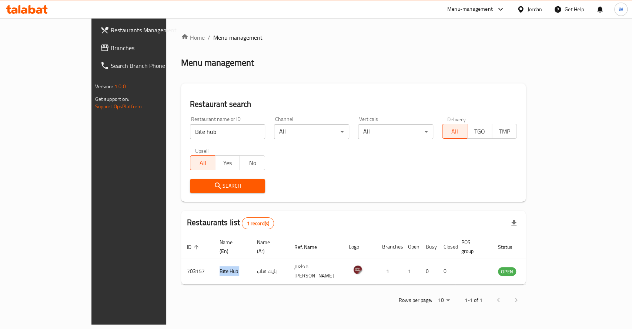
copy td "Bite Hub"
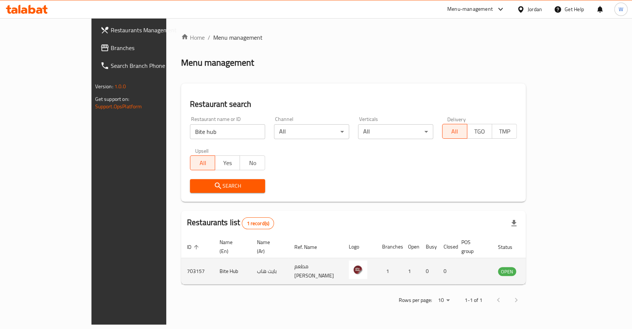
click at [181, 262] on td "703157" at bounding box center [197, 271] width 33 height 26
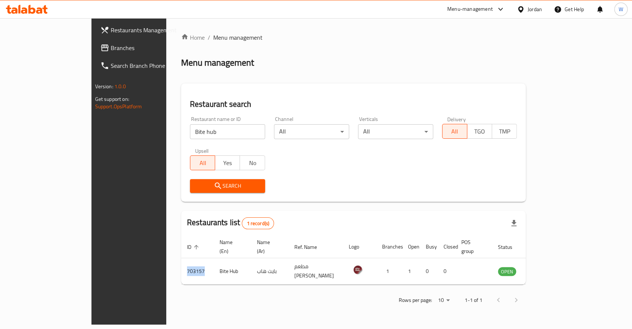
copy td "703157"
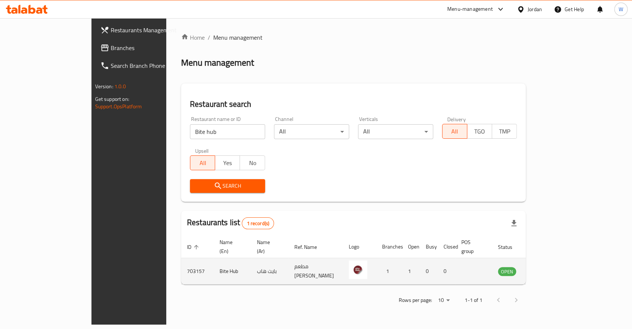
click at [214, 261] on td "Bite Hub" at bounding box center [232, 271] width 37 height 26
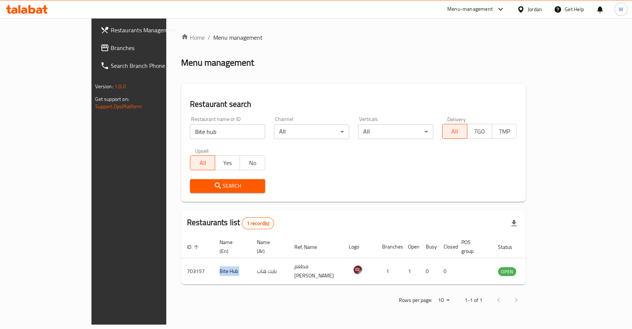
copy td "Bite Hub"
click at [313, 194] on div "Search" at bounding box center [354, 185] width 336 height 23
click at [203, 128] on input "Bite hub" at bounding box center [227, 131] width 75 height 15
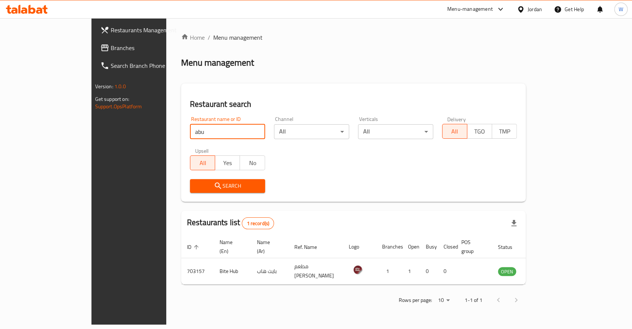
type input "Abu Zaghleh"
click button "Search" at bounding box center [227, 186] width 75 height 14
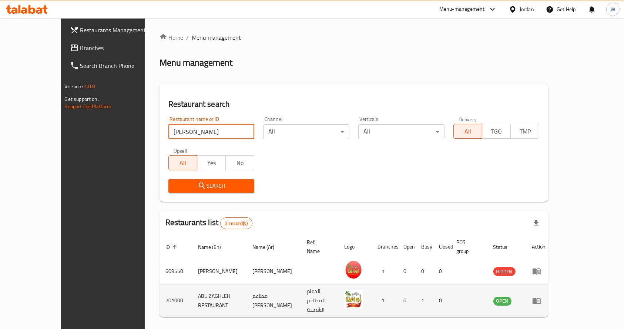
click at [202, 287] on td "ABU ZAGHLEH RESTAURANT" at bounding box center [219, 300] width 54 height 33
copy td "ABU ZAGHLEH RESTAURANT"
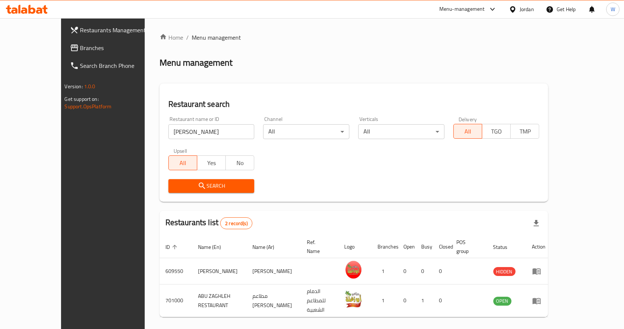
click at [354, 182] on div "Search" at bounding box center [354, 185] width 380 height 23
